Goal: Communication & Community: Share content

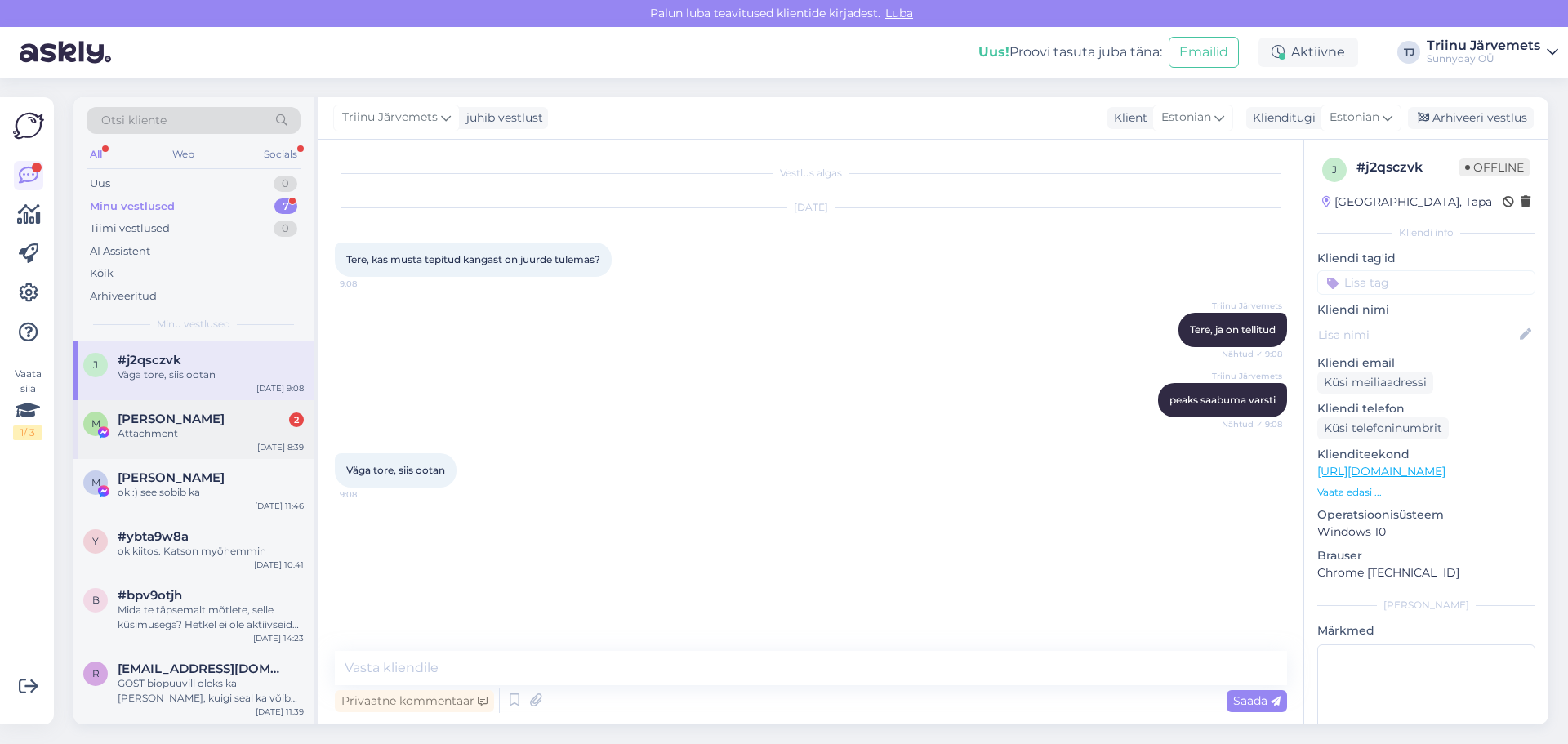
click at [190, 435] on div "Attachment" at bounding box center [211, 433] width 187 height 15
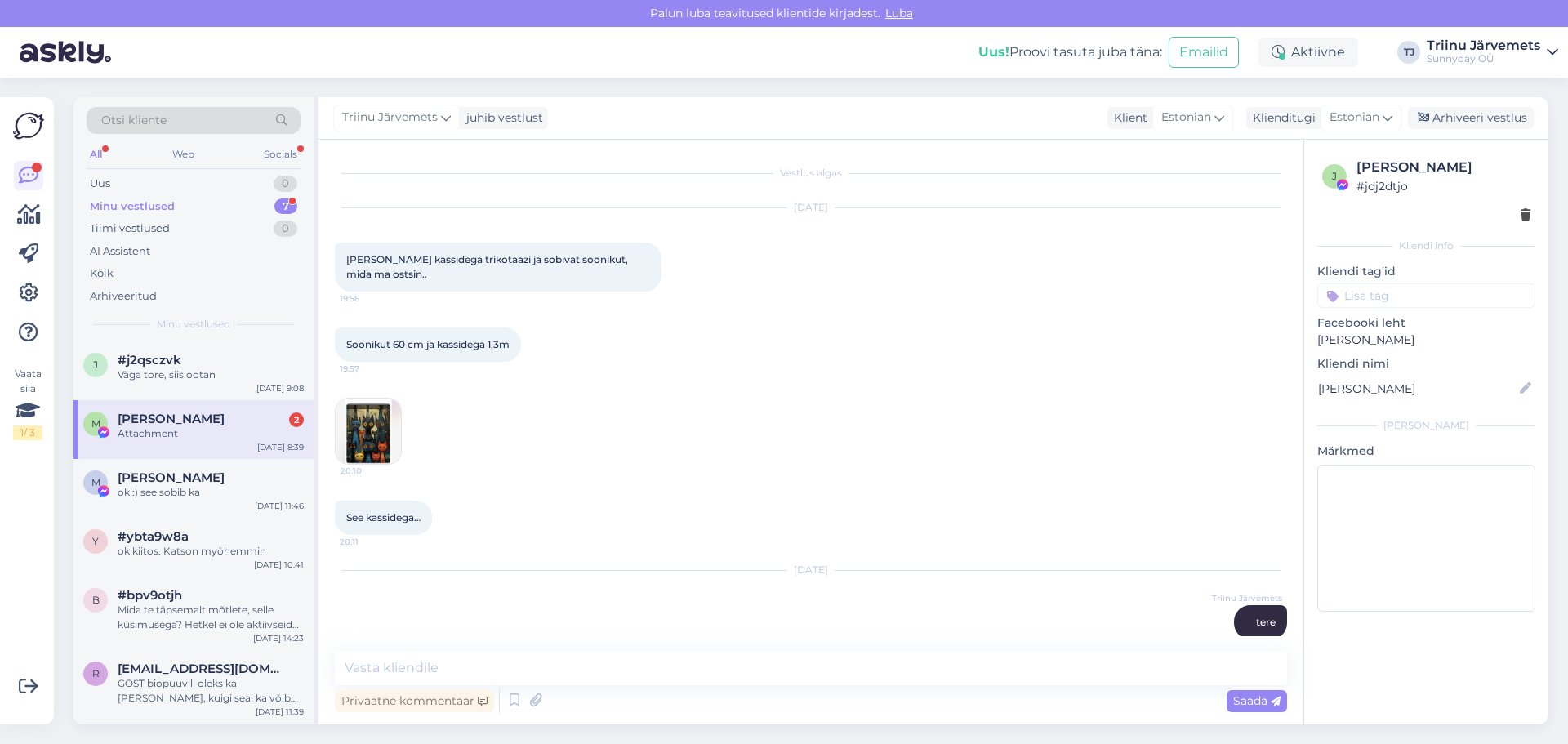
scroll to position [7499, 0]
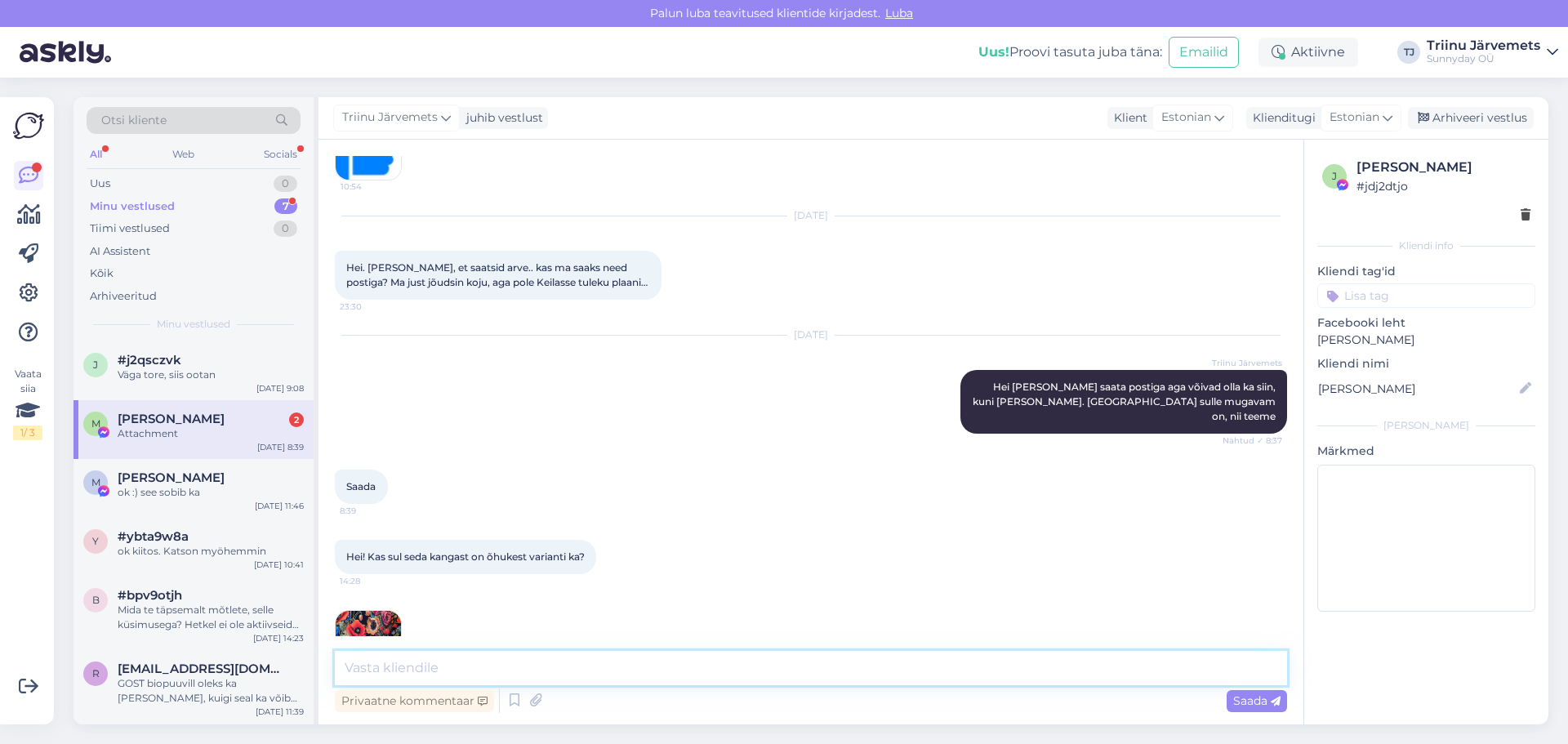
click at [400, 664] on textarea at bounding box center [811, 668] width 952 height 34
type textarea "H"
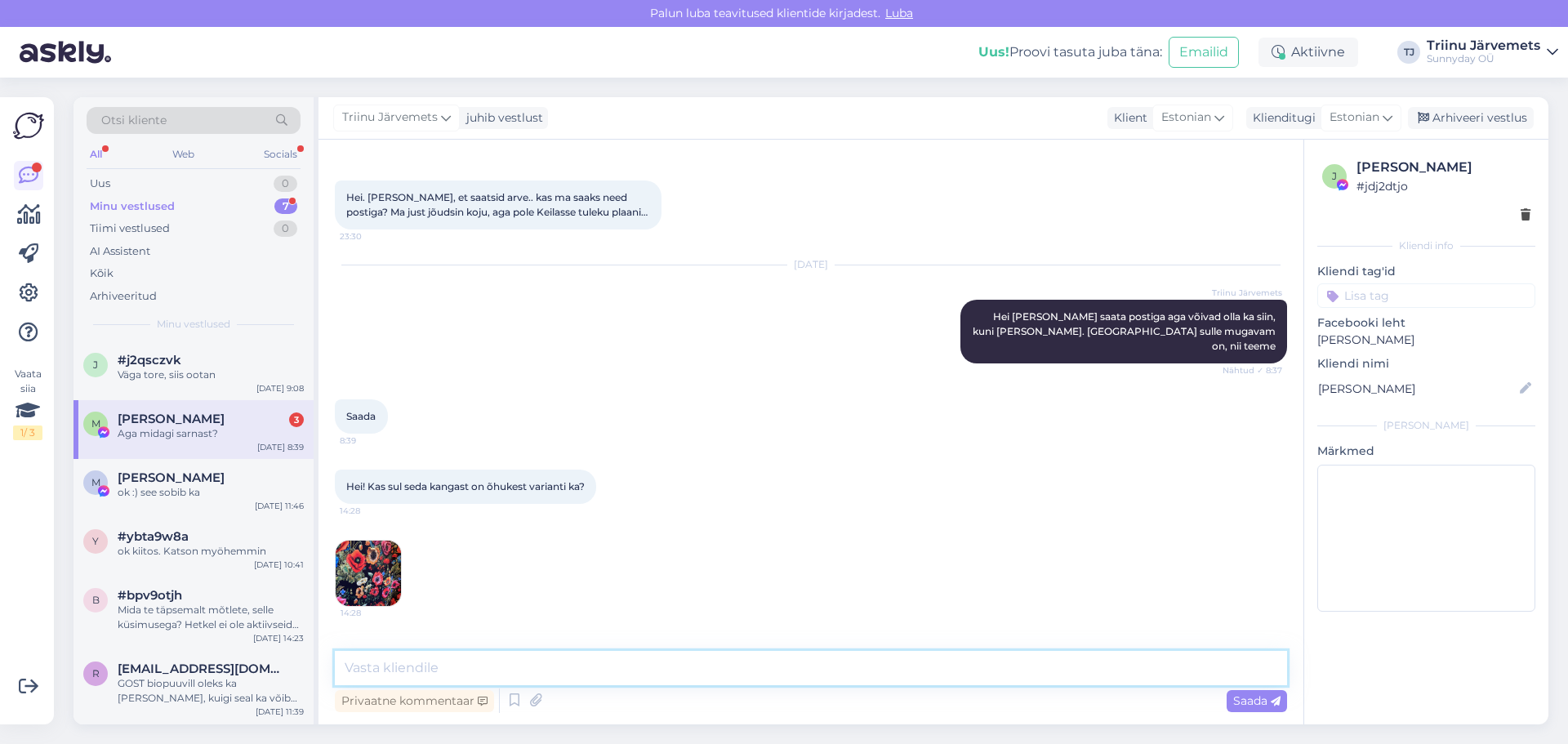
click at [549, 668] on textarea at bounding box center [811, 668] width 952 height 34
paste textarea "[URL][DOMAIN_NAME]"
type textarea "[URL][DOMAIN_NAME]"
click at [1237, 690] on div "Saada" at bounding box center [1256, 701] width 61 height 22
click at [1251, 702] on span "Saada" at bounding box center [1256, 700] width 47 height 15
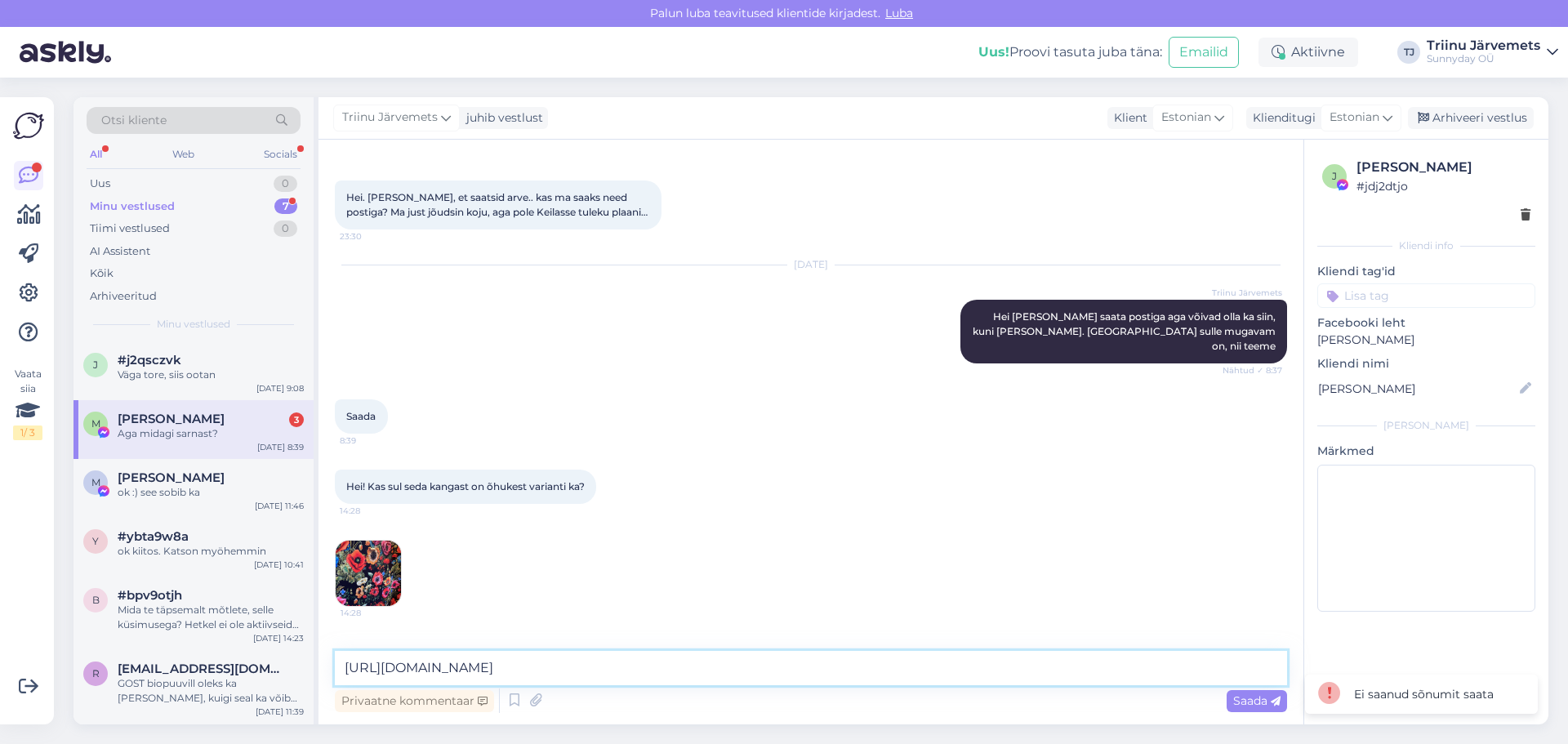
click at [895, 670] on textarea "[URL][DOMAIN_NAME]" at bounding box center [811, 668] width 952 height 34
click at [122, 199] on div "Minu vestlused" at bounding box center [132, 206] width 85 height 16
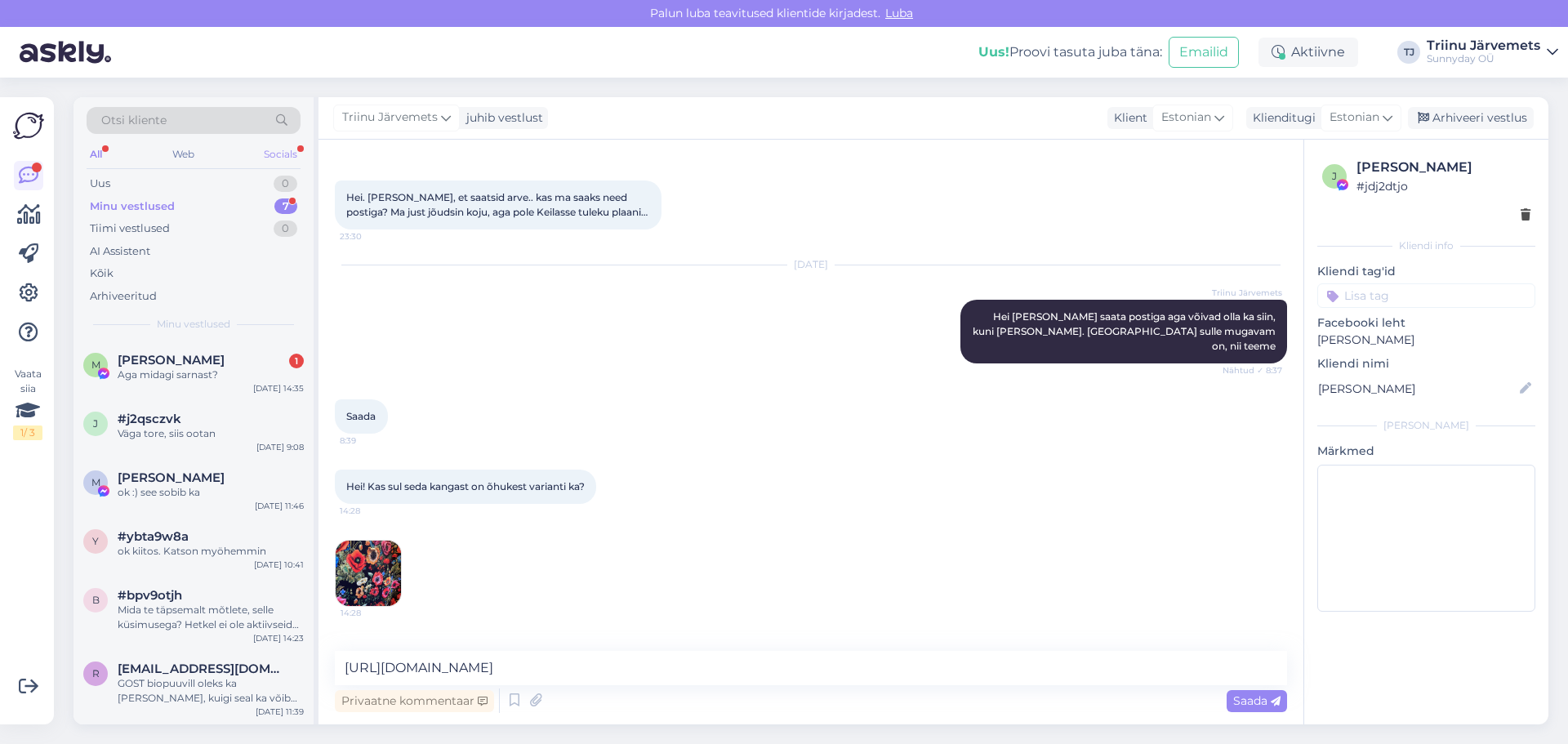
click at [275, 154] on div "Socials" at bounding box center [280, 154] width 40 height 21
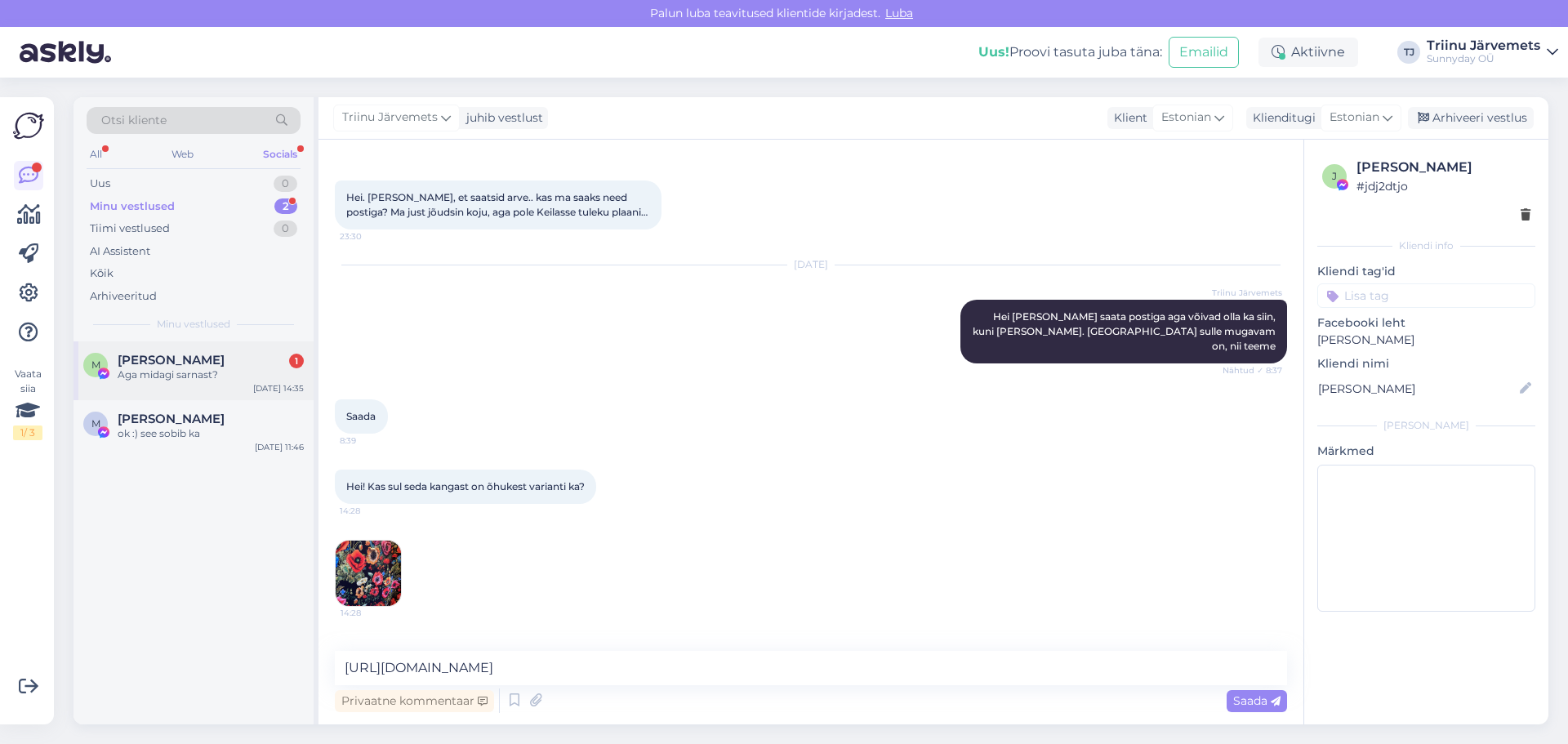
click at [194, 366] on div "[PERSON_NAME] 1" at bounding box center [211, 360] width 187 height 15
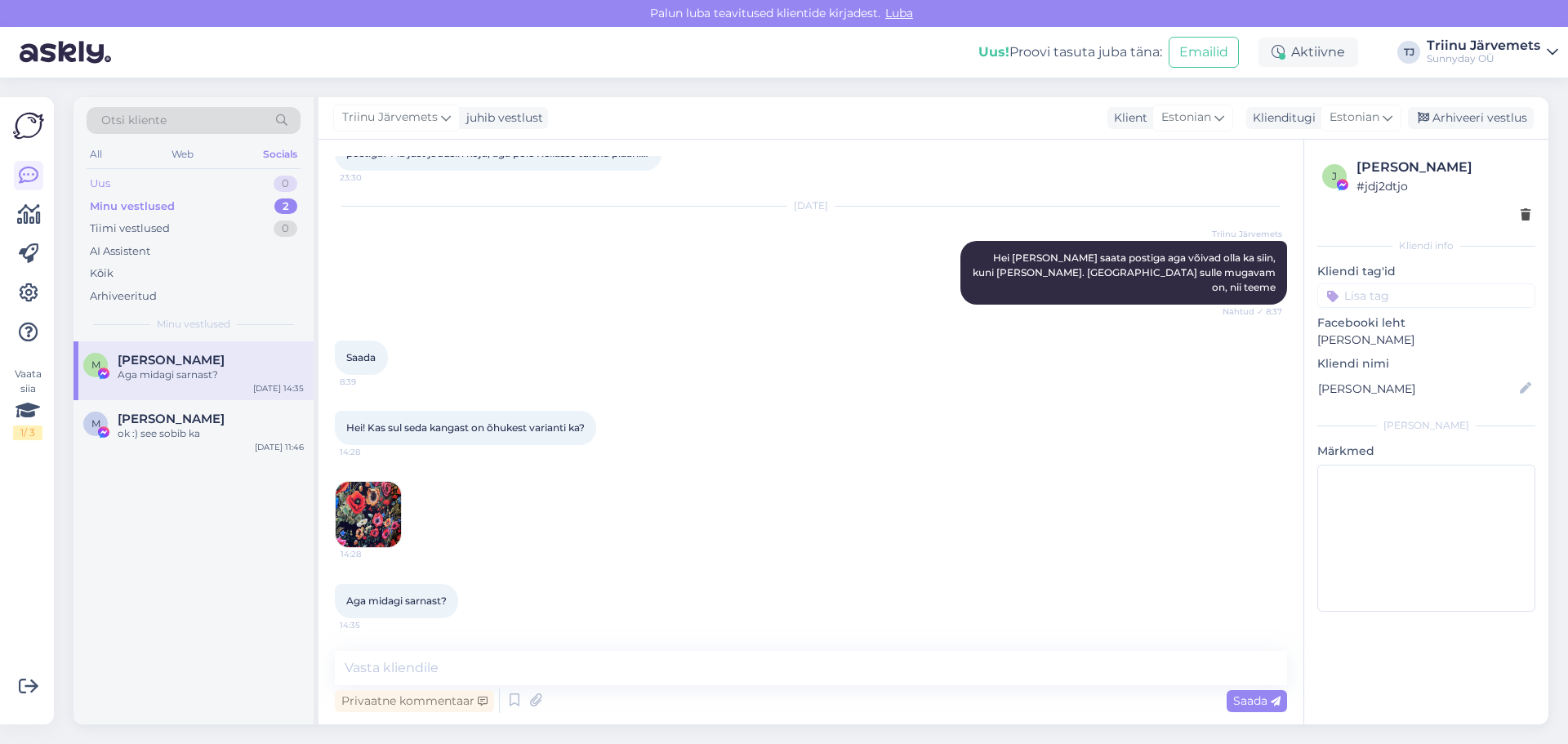
scroll to position [7485, 0]
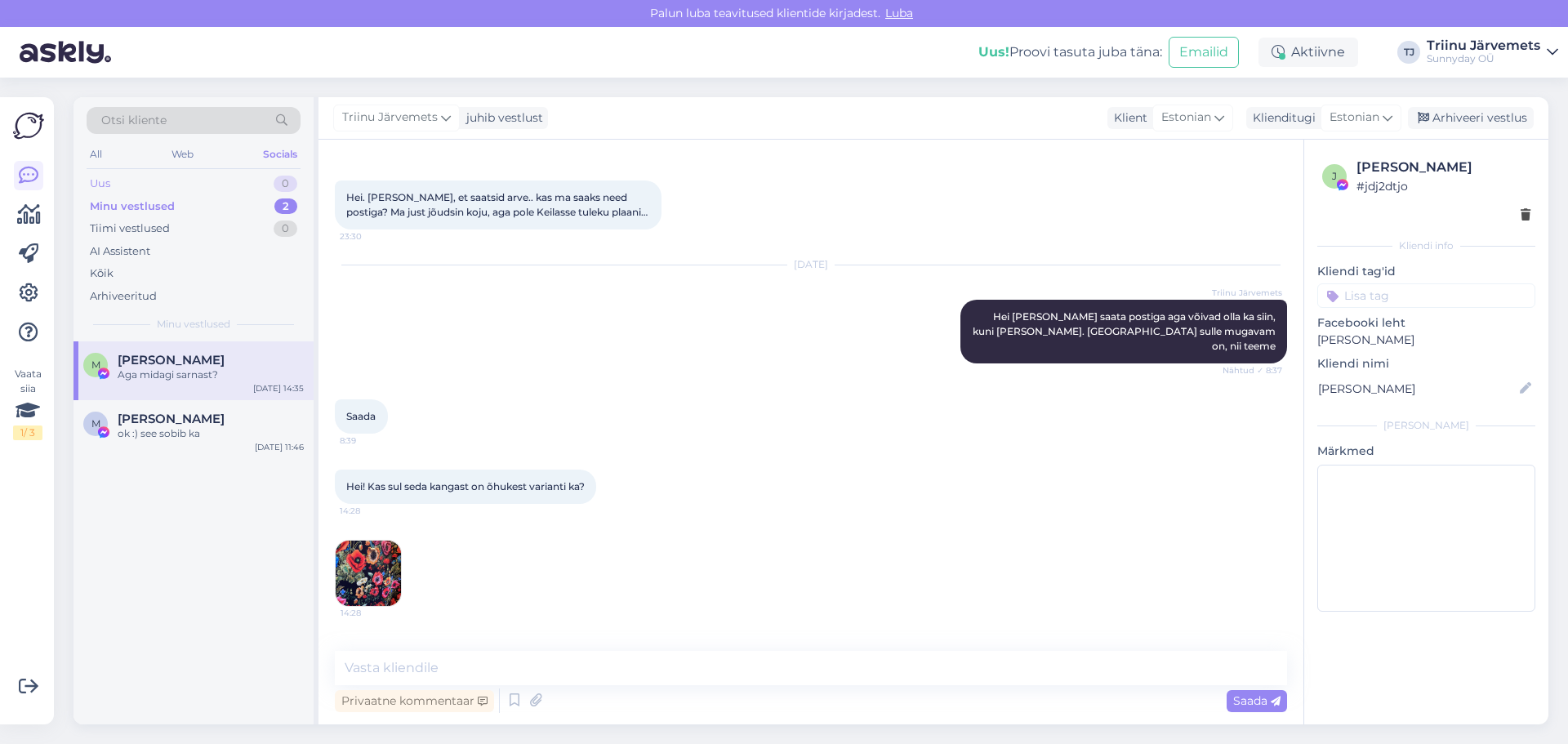
click at [96, 181] on div "Uus" at bounding box center [100, 183] width 21 height 16
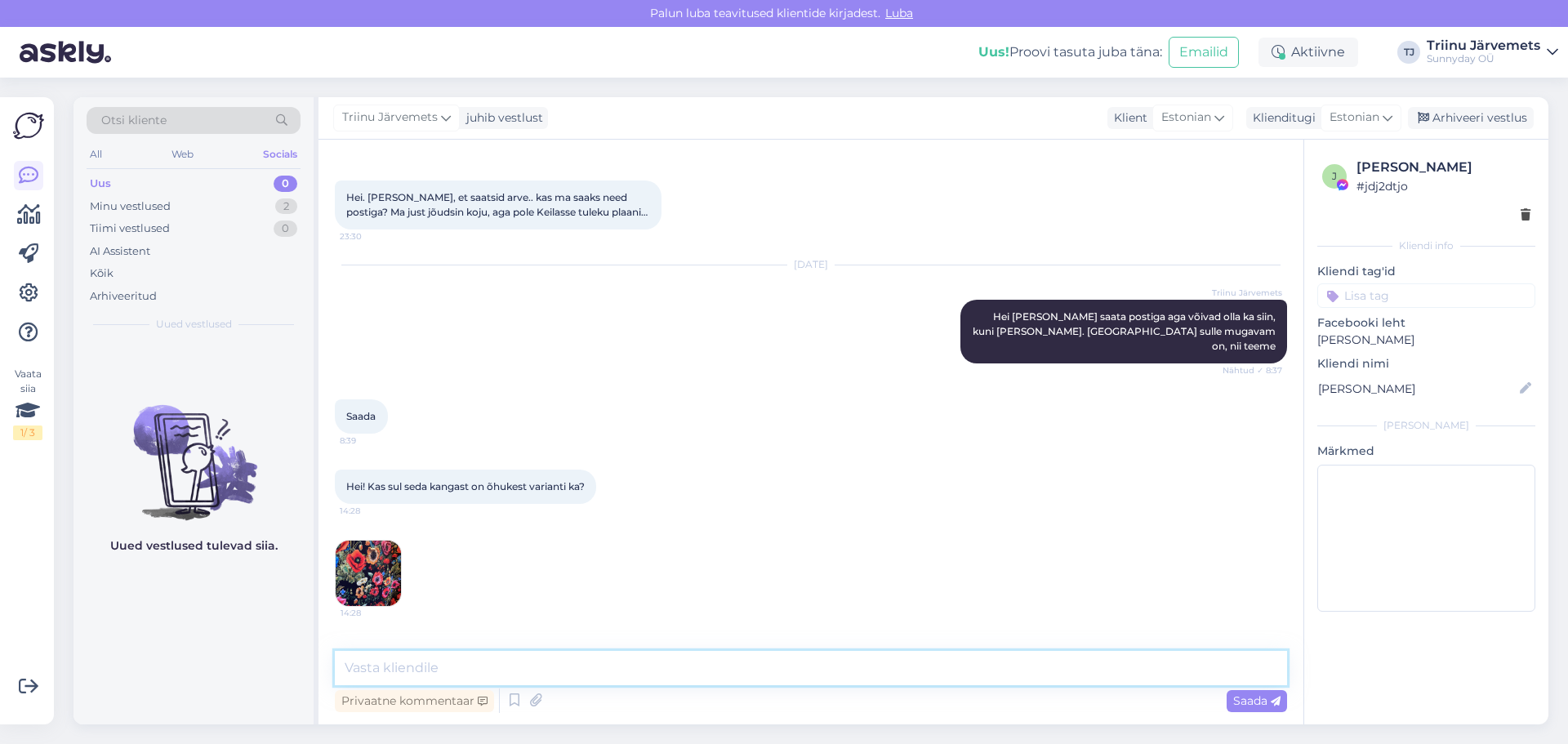
click at [423, 665] on textarea at bounding box center [811, 668] width 952 height 34
